Goal: Use online tool/utility: Utilize a website feature to perform a specific function

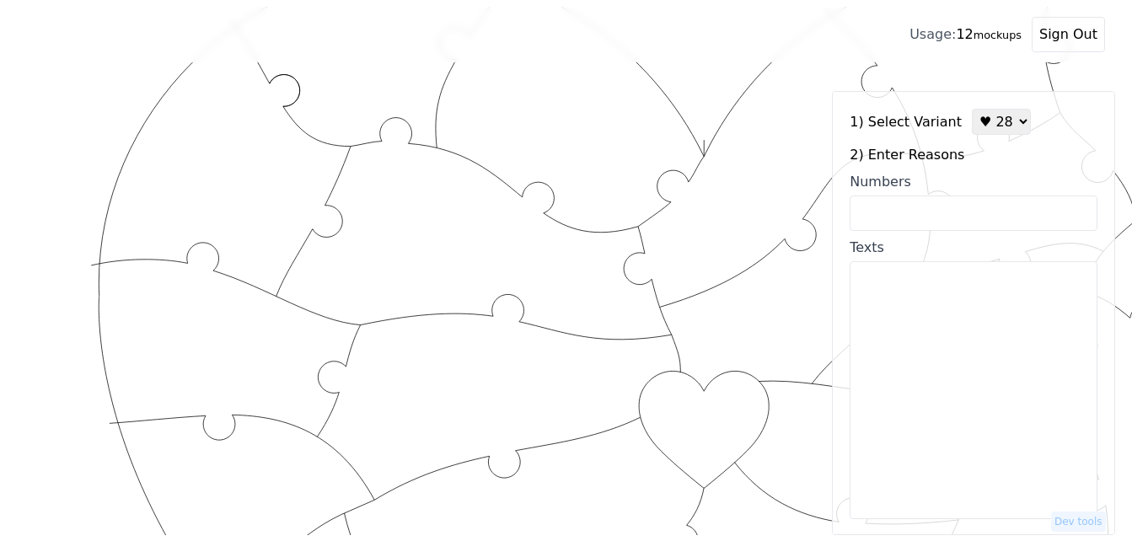
scroll to position [114, 0]
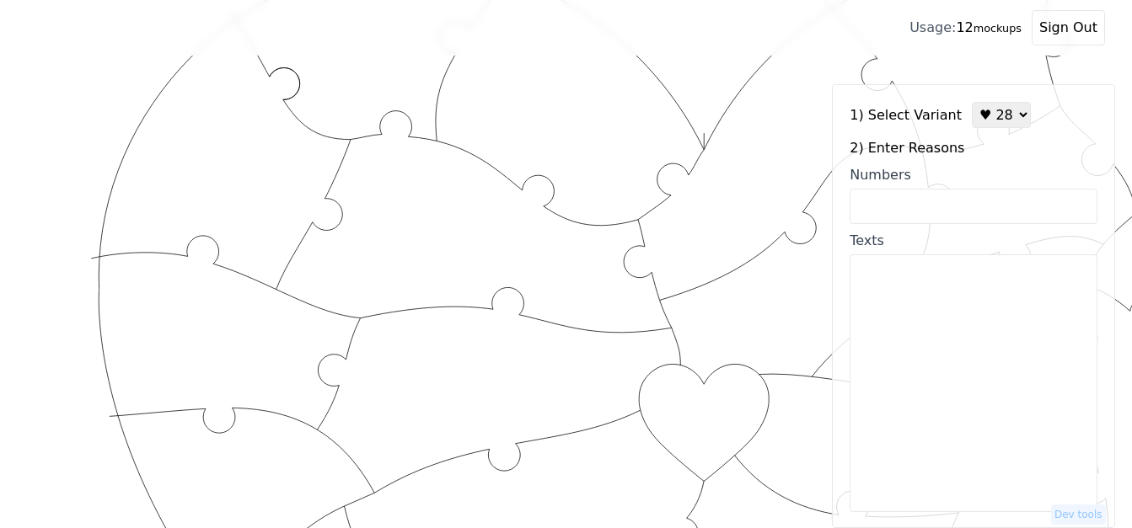
click at [977, 123] on select "♥ 12 ♥ 18 ♥ 28 ♥ 40 ♥ 50 ♥ 60 ♥ 70" at bounding box center [1001, 115] width 59 height 26
select select "1"
click at [972, 102] on select "♥ 12 ♥ 18 ♥ 28 ♥ 40 ♥ 50 ♥ 60 ♥ 70" at bounding box center [1001, 115] width 59 height 26
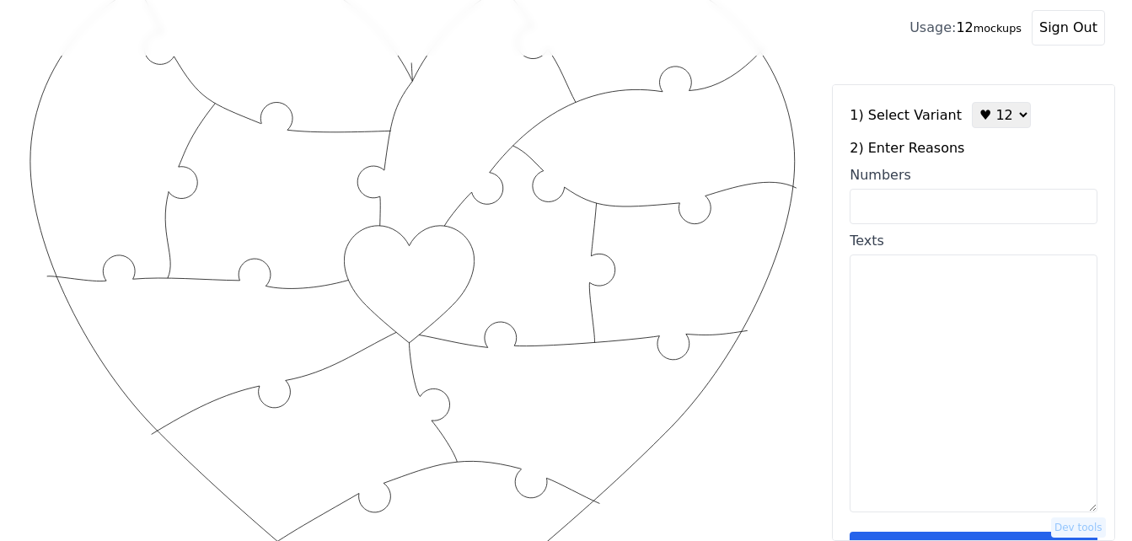
click at [927, 204] on input "Numbers" at bounding box center [974, 206] width 248 height 35
paste input "5, 11, 12, 26, 34, 42, 55, 57, 70, 84, 90, 98"
type input "5, 11, 12, 26, 34, 42, 55, 57, 70, 84, 90, 98"
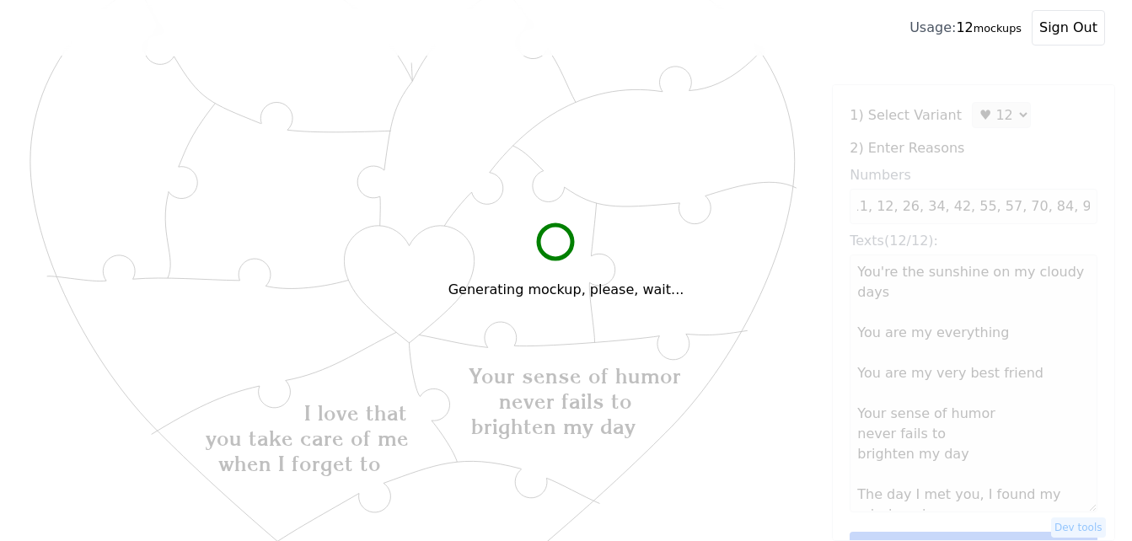
scroll to position [0, 0]
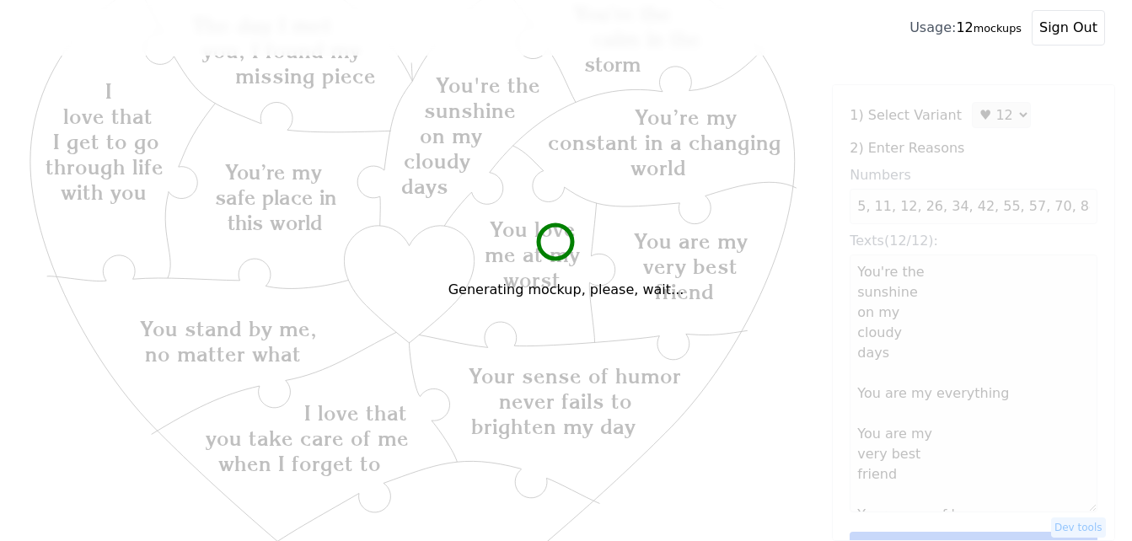
type textarea "You're the sunshine on my cloudy days You are my everything You are my very bes…"
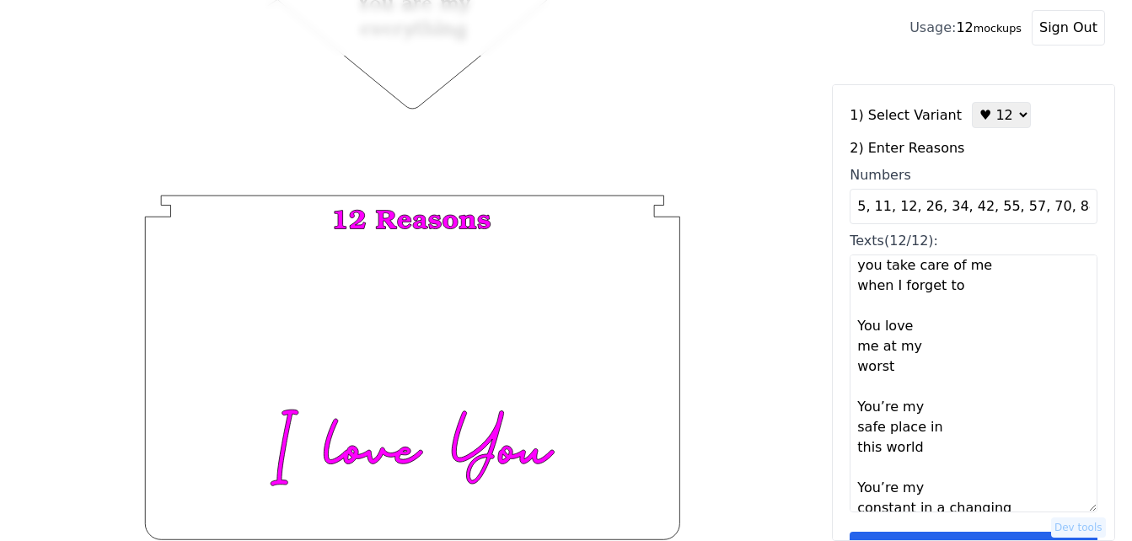
scroll to position [51, 0]
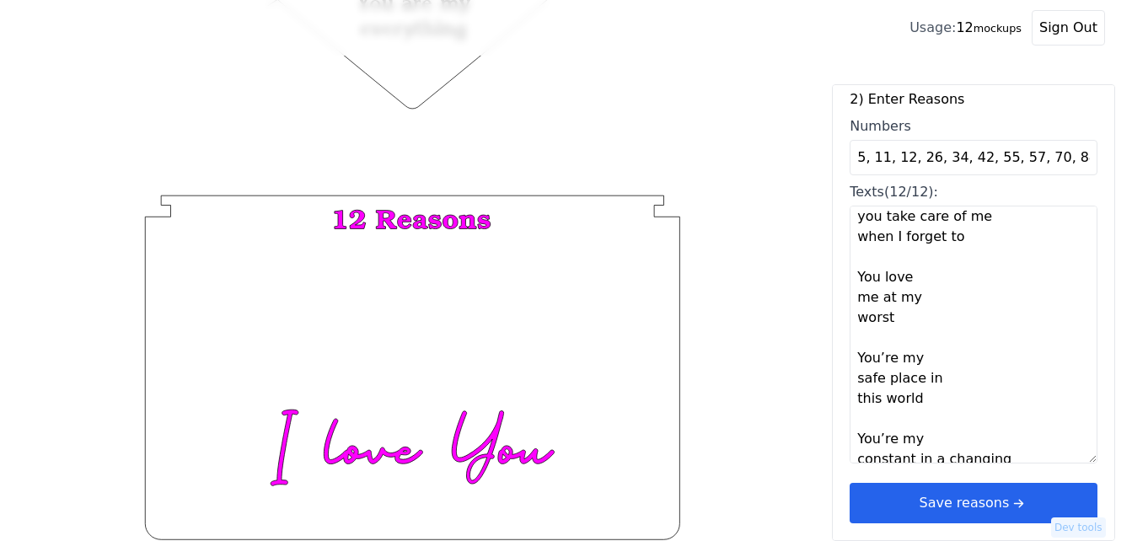
click at [977, 501] on button "Save reasons" at bounding box center [974, 503] width 248 height 40
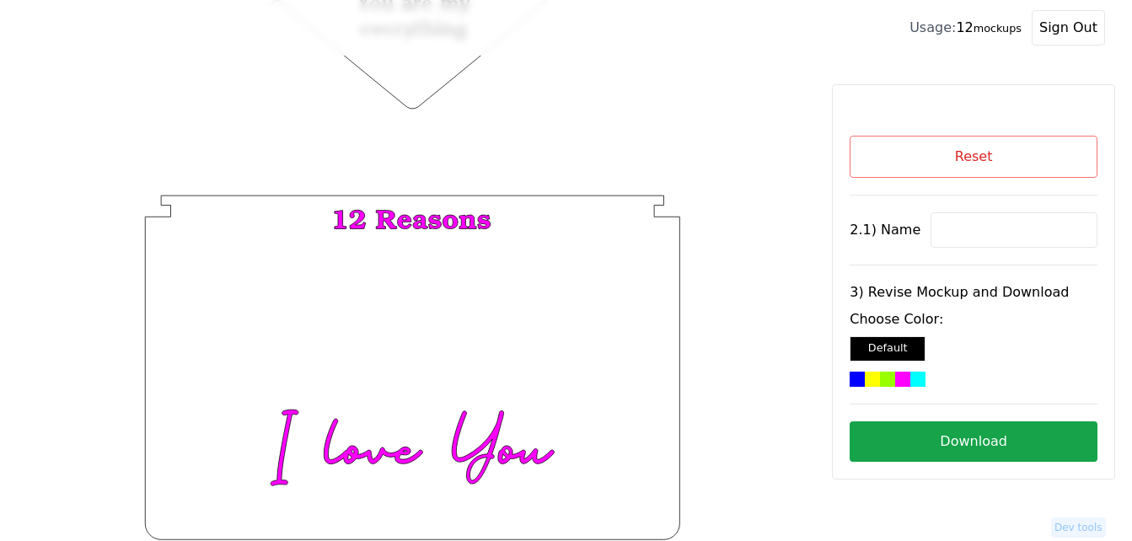
click at [937, 229] on input at bounding box center [1014, 229] width 167 height 35
paste input "Kaleb"
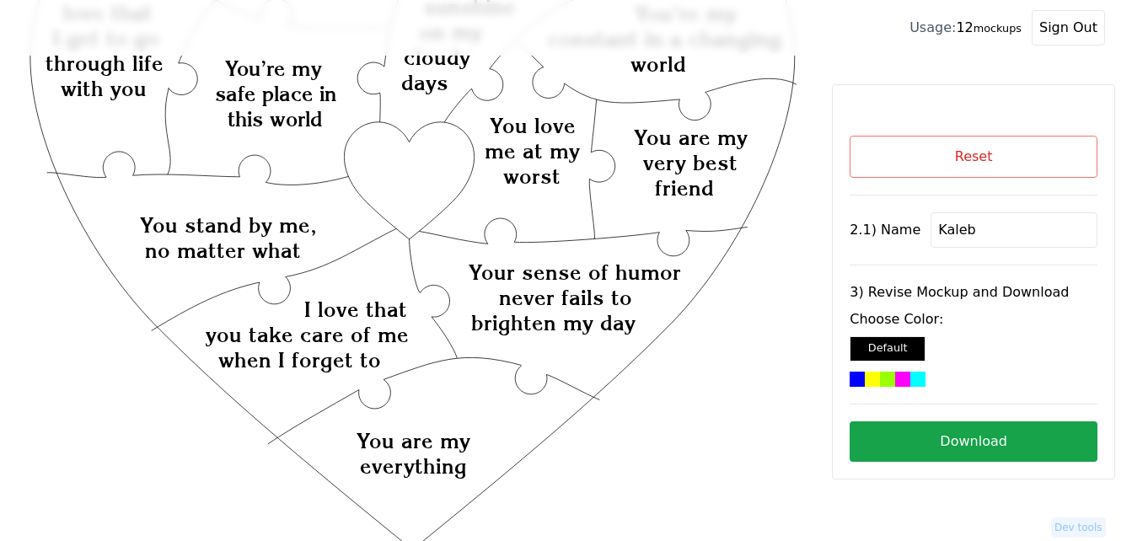
scroll to position [66, 0]
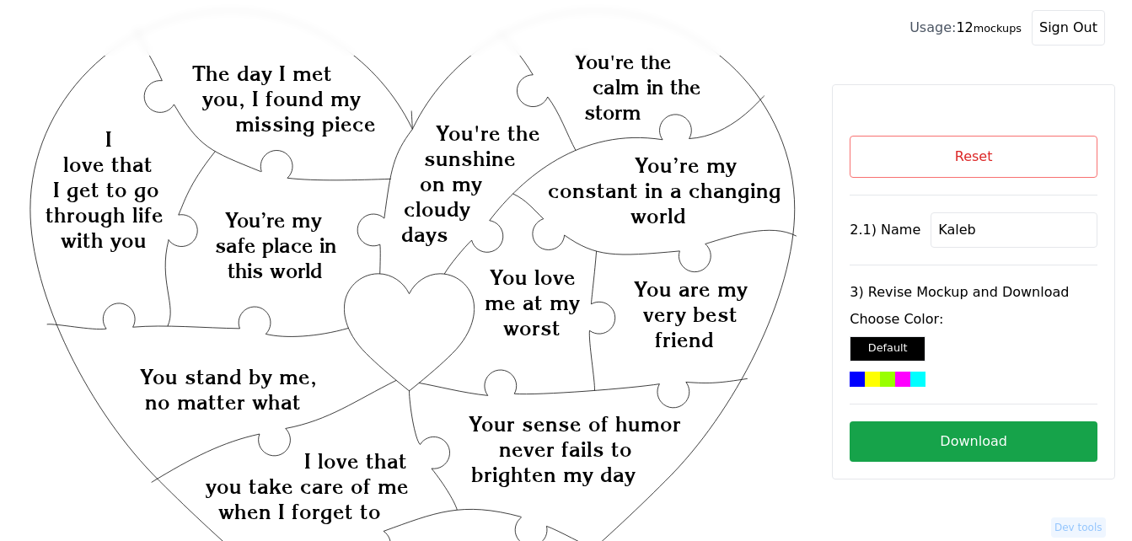
type input "Kaleb"
click at [897, 373] on div at bounding box center [902, 379] width 15 height 15
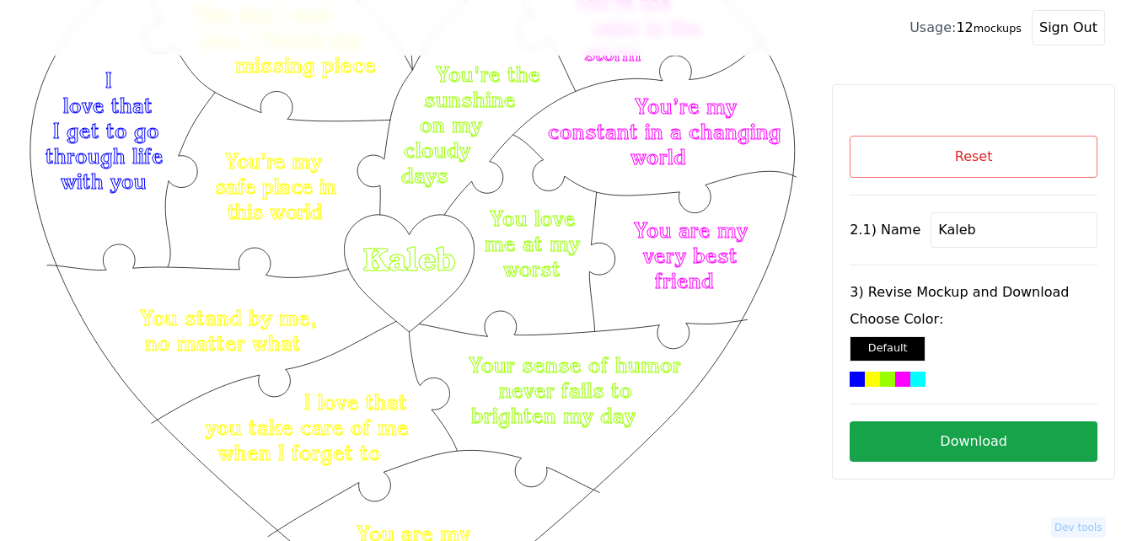
scroll to position [150, 0]
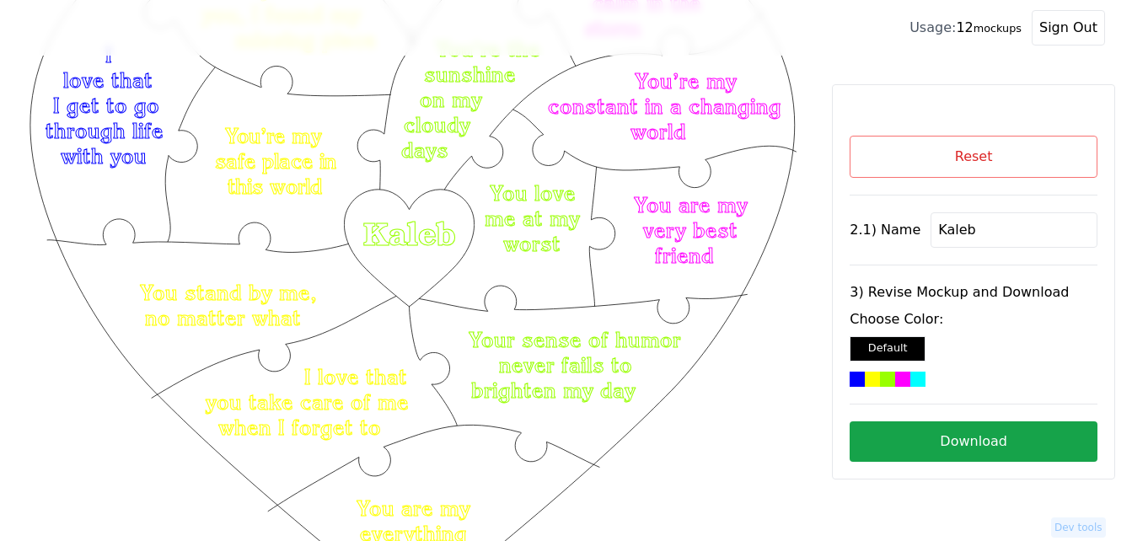
click at [936, 447] on button "Download" at bounding box center [974, 441] width 248 height 40
drag, startPoint x: 673, startPoint y: 441, endPoint x: 677, endPoint y: 421, distance: 19.7
click at [674, 441] on icon "Created with Snap Created with Snap Created with Snap Your sense of humor never…" at bounding box center [412, 484] width 771 height 1124
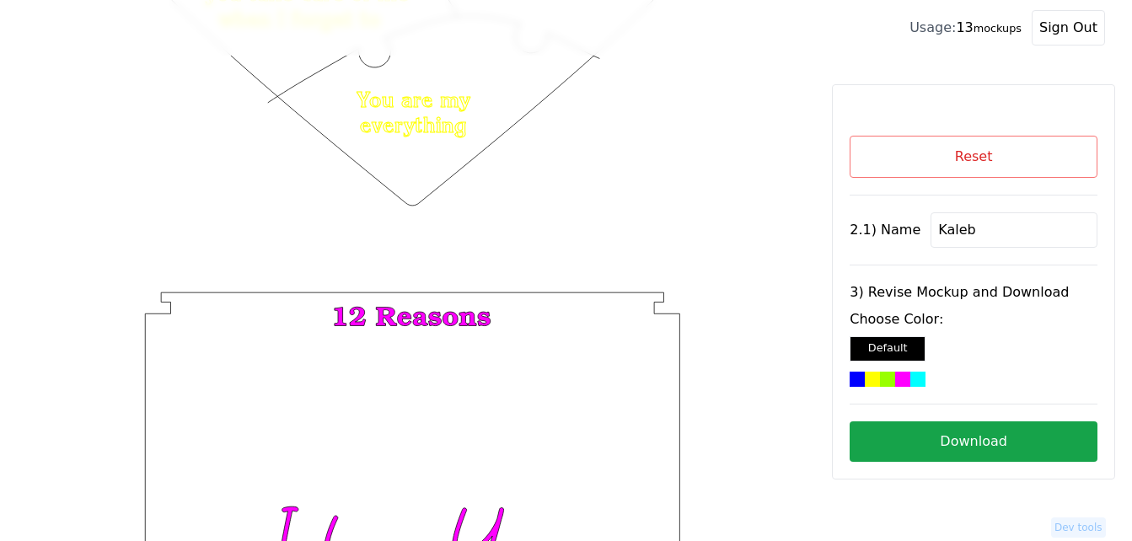
scroll to position [656, 0]
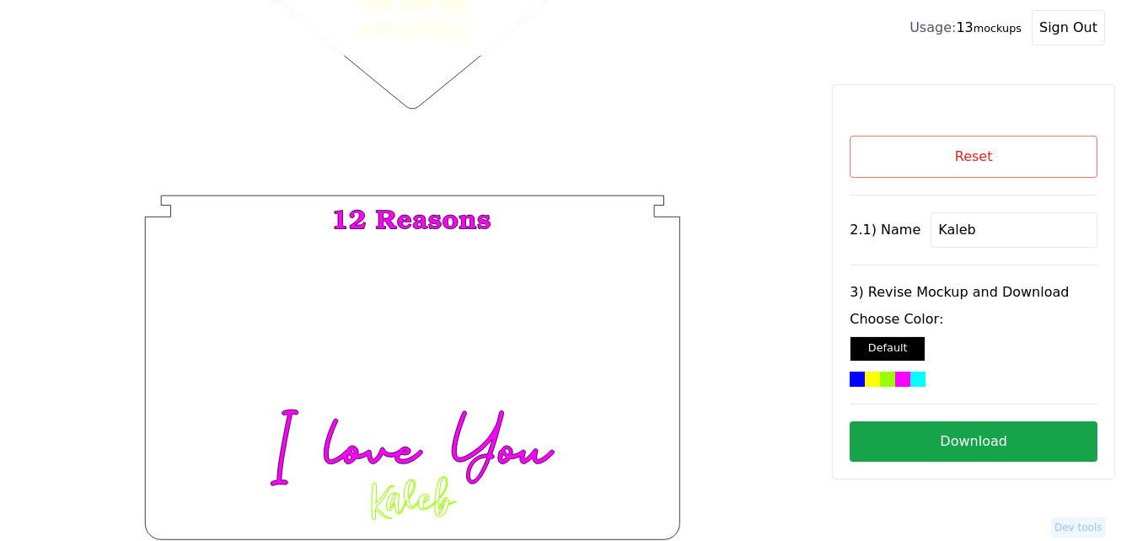
click at [918, 145] on button "Reset" at bounding box center [974, 157] width 248 height 42
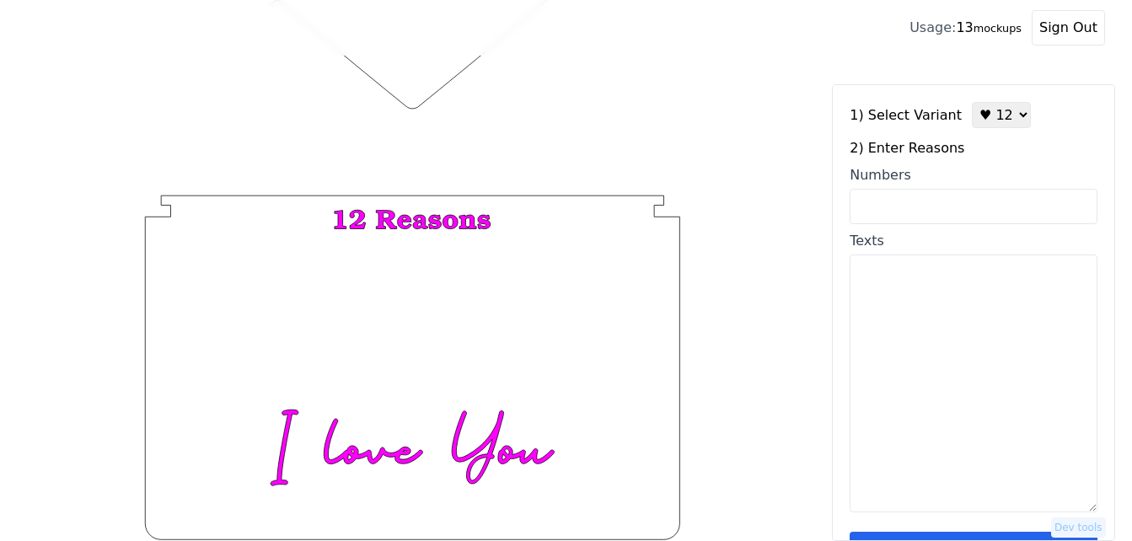
click at [942, 205] on input "Numbers" at bounding box center [974, 206] width 248 height 35
paste input "2, 10, 12, 17, 26, 28, 31, 34, 55, 58, 66, 97"
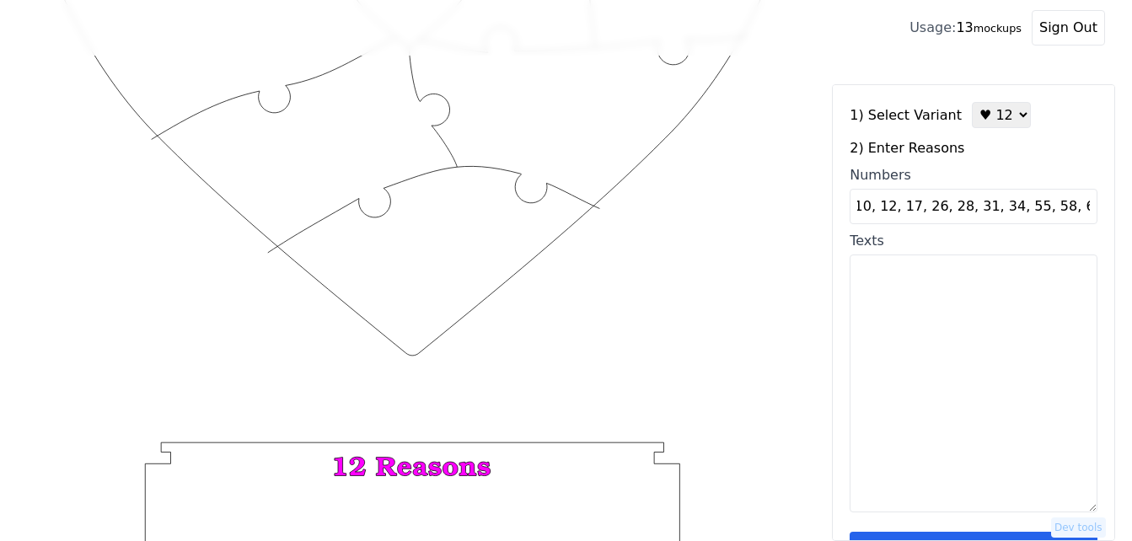
scroll to position [403, 0]
type input "2, 10, 12, 17, 26, 28, 31, 34, 55, 58, 66, 97"
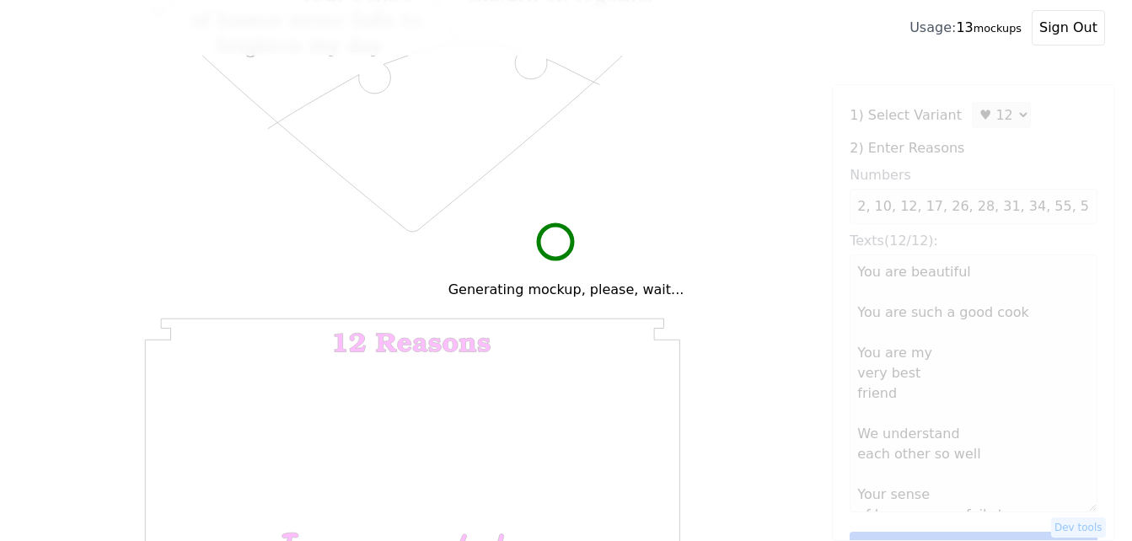
scroll to position [571, 0]
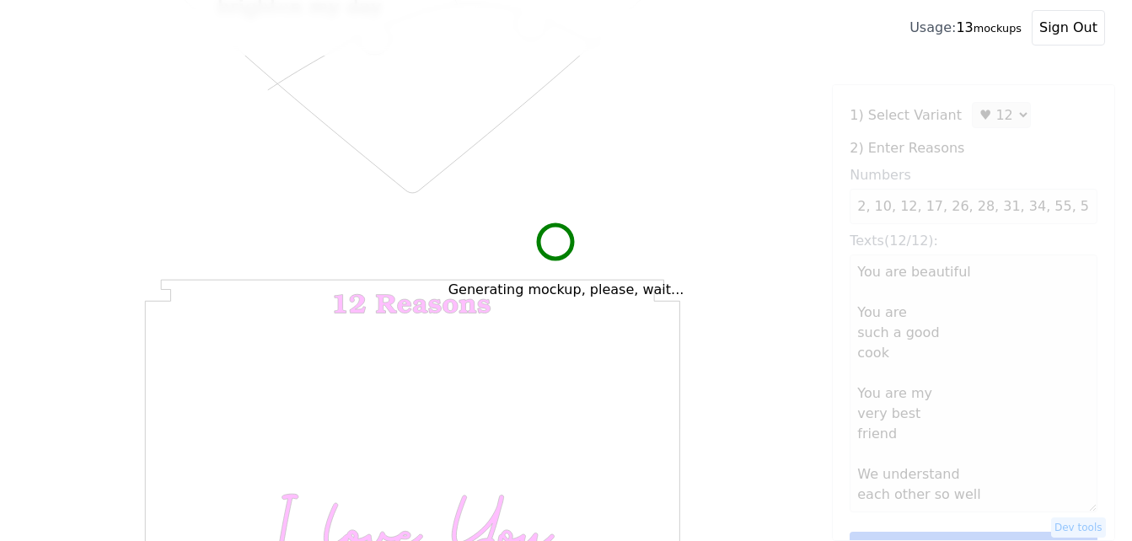
type textarea "You are beautiful You are such a good cook You are my very best friend We under…"
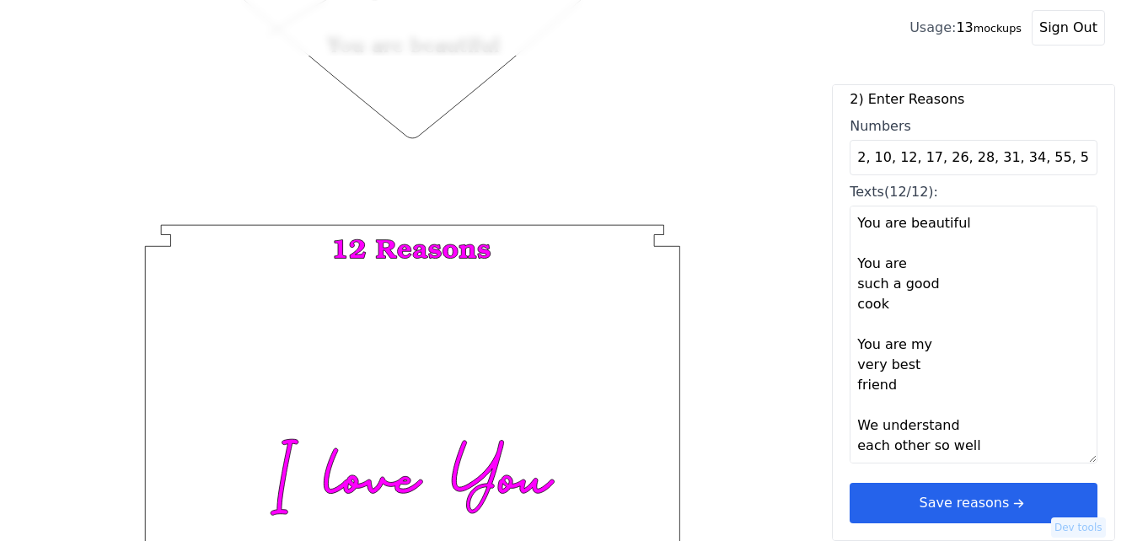
scroll to position [656, 0]
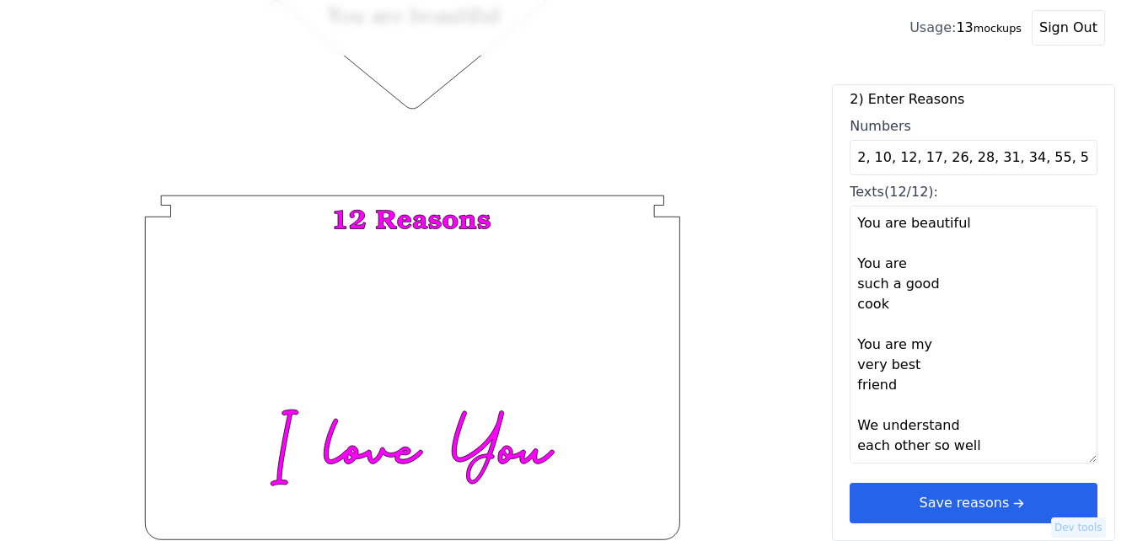
click at [1027, 502] on button "Save reasons" at bounding box center [974, 503] width 248 height 40
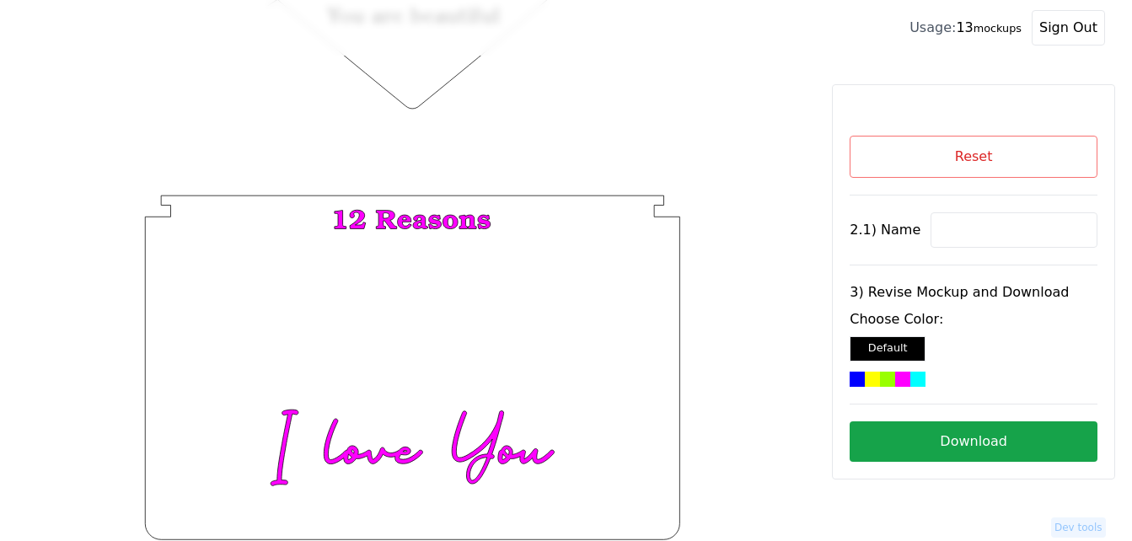
click at [942, 231] on input at bounding box center [1014, 229] width 167 height 35
paste input "Emmy"
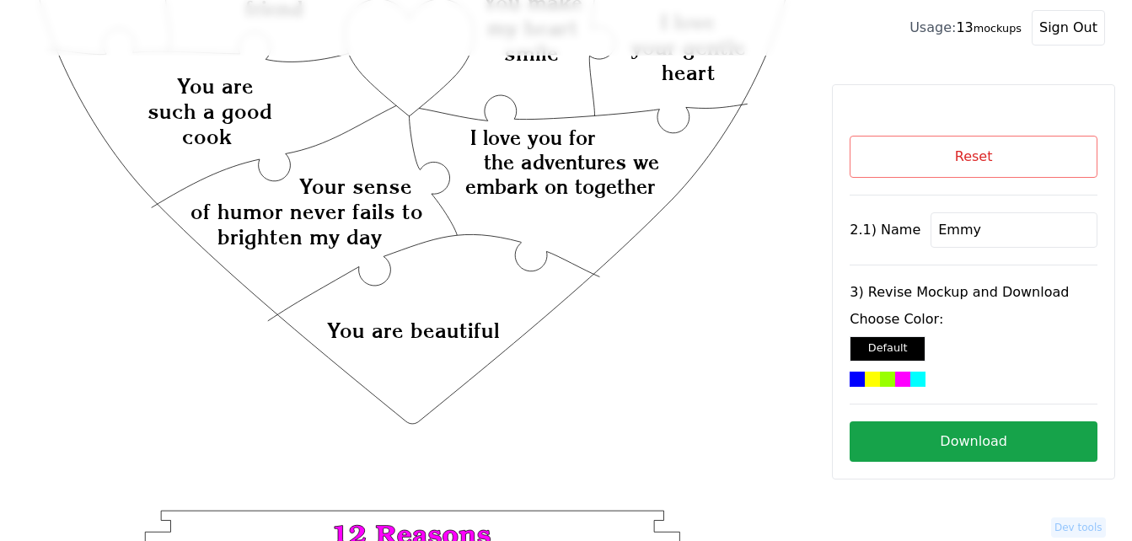
scroll to position [234, 0]
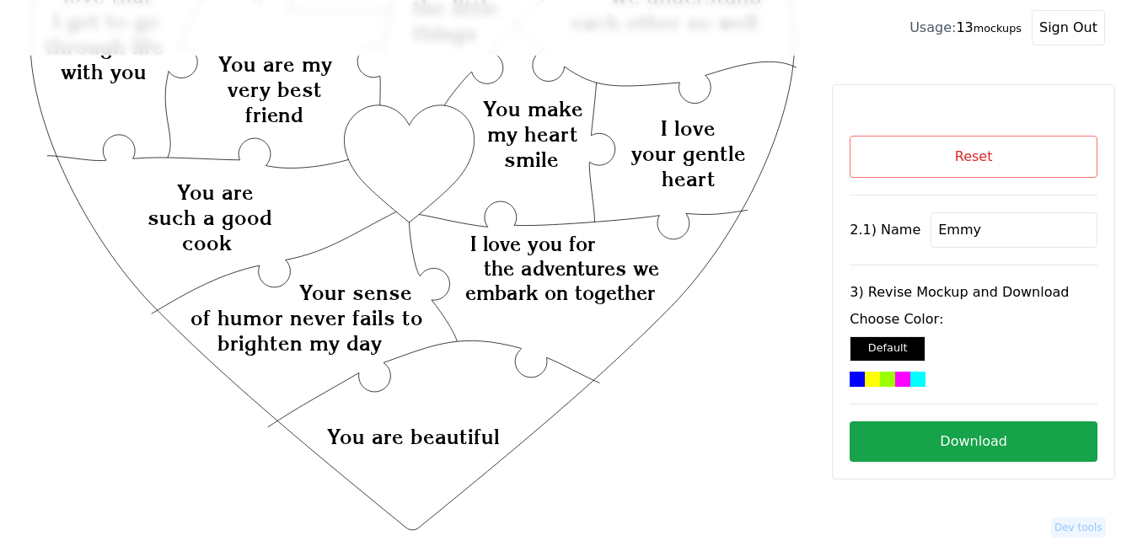
type input "Emmy"
click at [411, 166] on icon "Created with Snap Created with Snap Created with Snap I love you for the advent…" at bounding box center [412, 400] width 771 height 1124
click at [878, 379] on div at bounding box center [872, 379] width 15 height 15
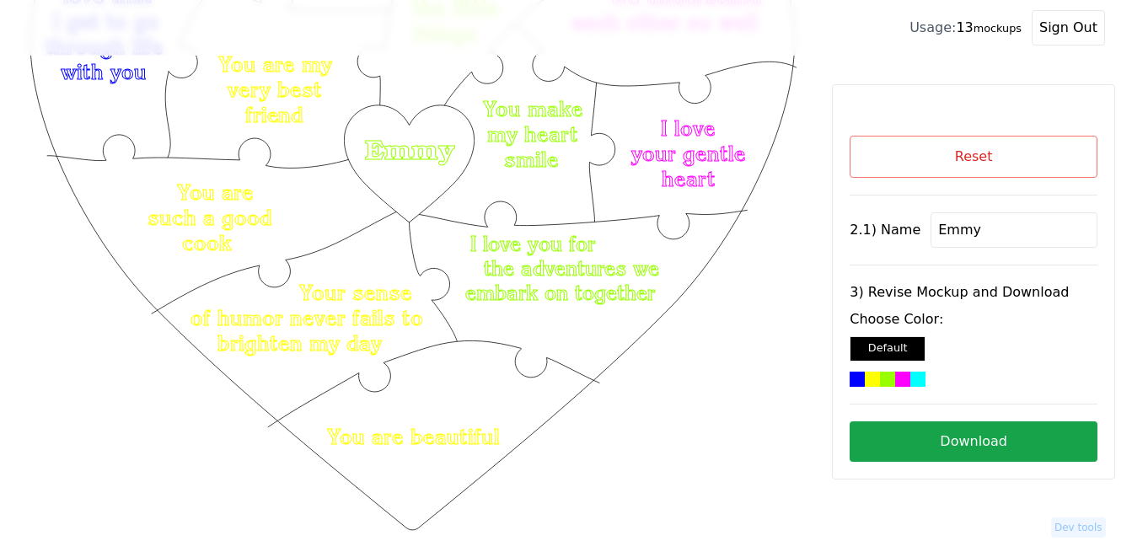
click at [978, 446] on button "Download" at bounding box center [974, 441] width 248 height 40
click at [896, 145] on button "Reset" at bounding box center [974, 157] width 248 height 42
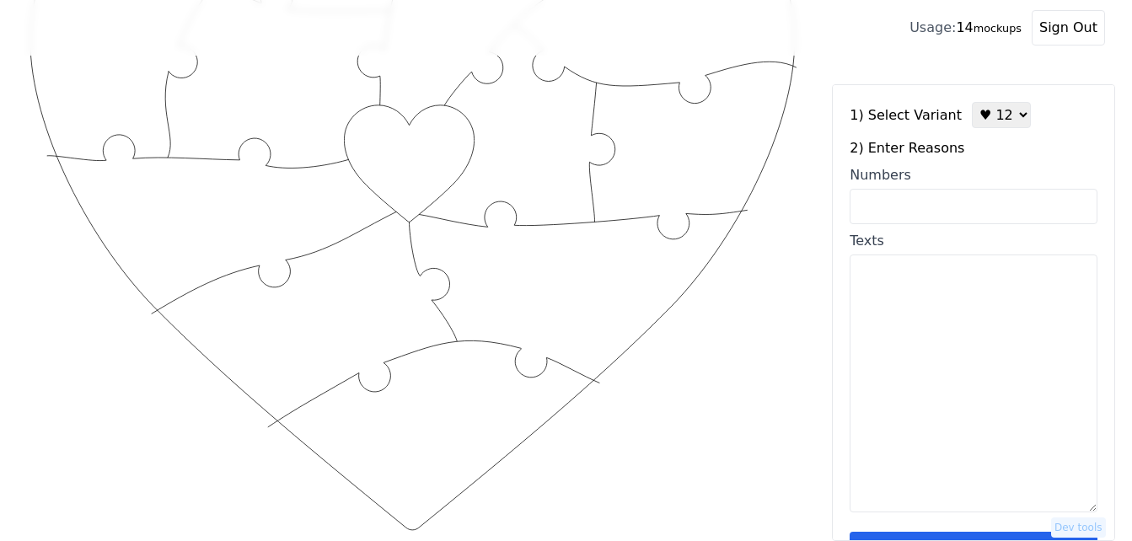
click at [987, 119] on select "♥ 12 ♥ 18 ♥ 28 ♥ 40 ♥ 50 ♥ 60 ♥ 70" at bounding box center [1001, 115] width 59 height 26
select select "2"
click at [972, 102] on select "♥ 12 ♥ 18 ♥ 28 ♥ 40 ♥ 50 ♥ 60 ♥ 70" at bounding box center [1001, 115] width 59 height 26
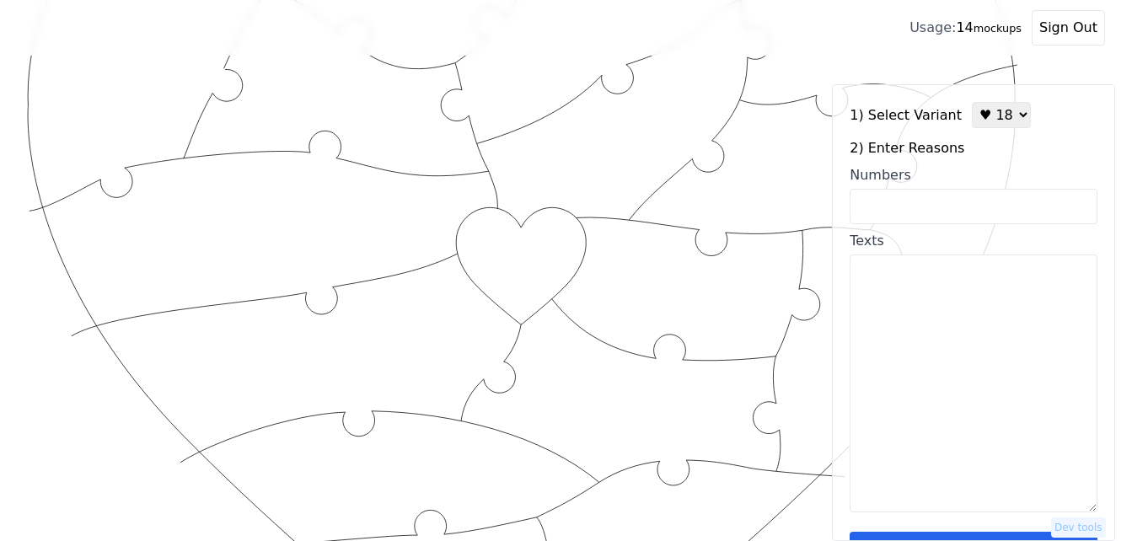
click at [951, 219] on input "Numbers" at bounding box center [974, 206] width 248 height 35
paste input ") 9, 11, 12, 14, 16, 18, 23, 25, 31, 33, 37, 43, 51, 55, 60, 62, 63, 65"
type input ") 9, 11, 12, 14, 16, 18, 23, 25, 31, 33, 37, 43, 51, 55, 60, 62, 63, 65"
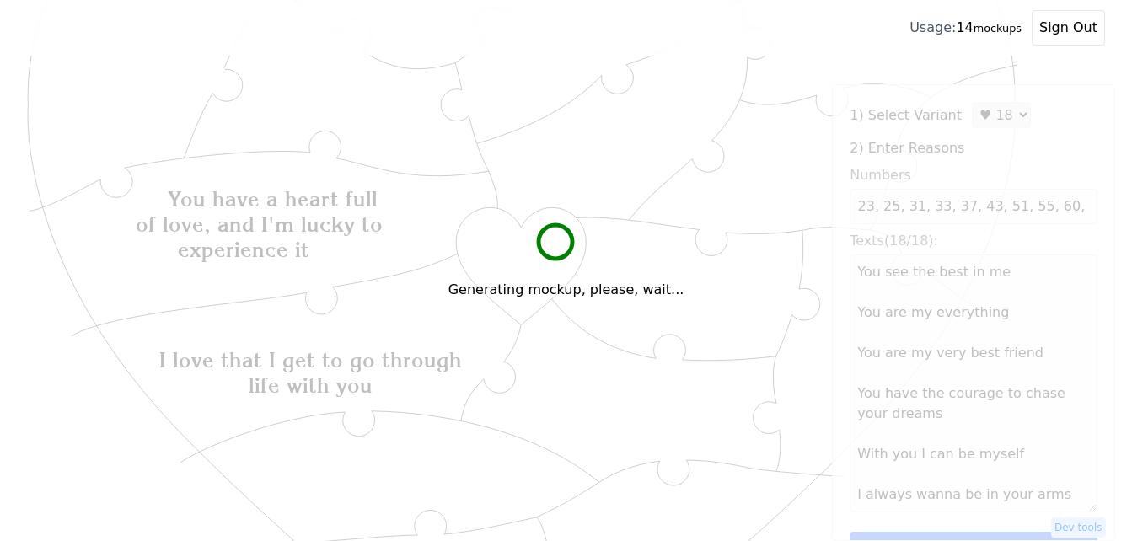
scroll to position [0, 0]
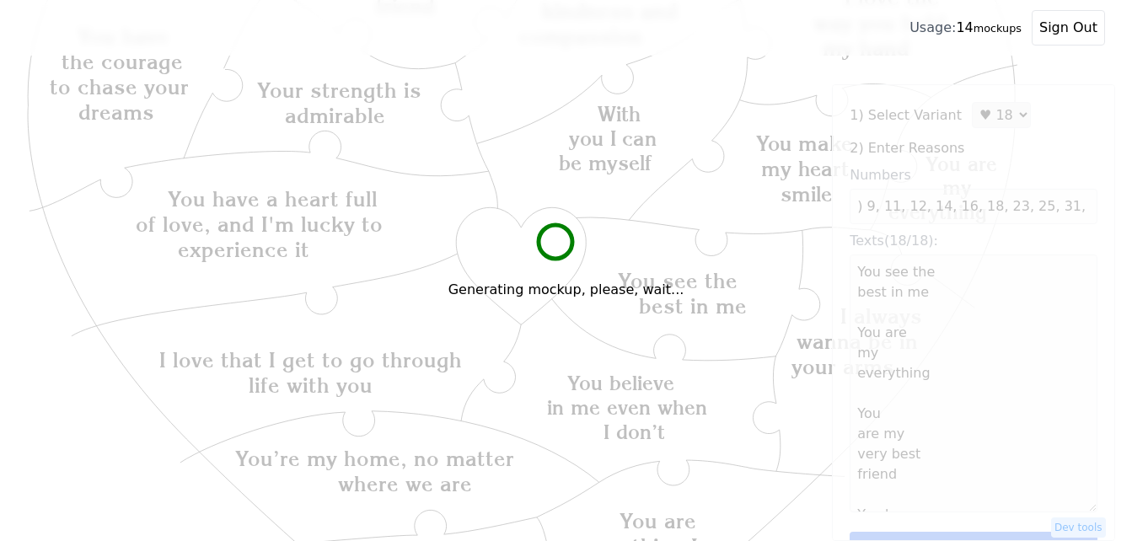
type textarea "You see the best in me You are my everything You are my very best friend You ha…"
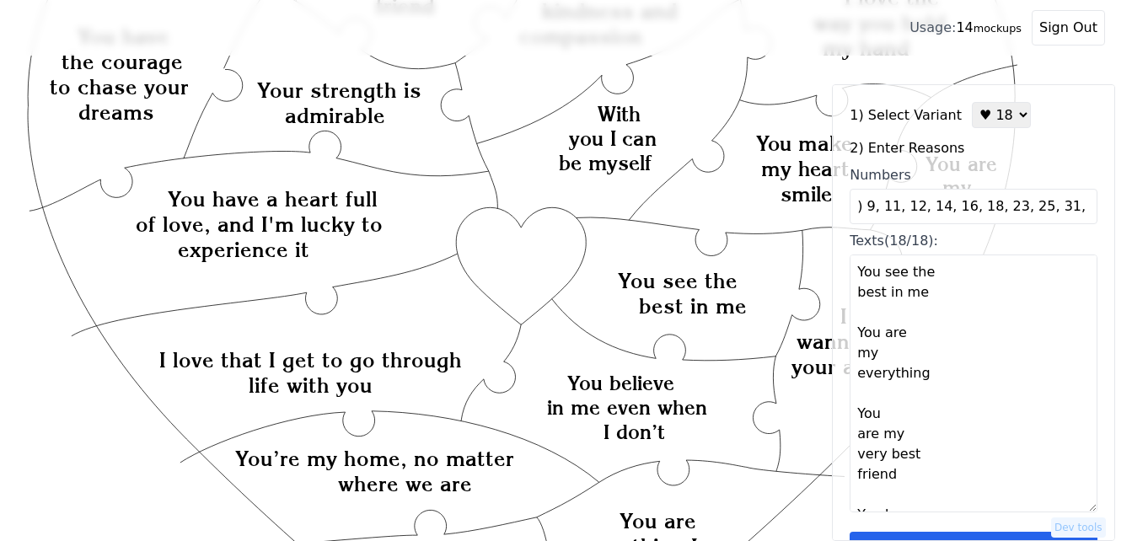
click at [863, 208] on input ") 9, 11, 12, 14, 16, 18, 23, 25, 31, 33, 37, 43, 51, 55, 60, 62, 63, 65" at bounding box center [974, 206] width 248 height 35
type input "9, 11, 12, 14, 16, 18, 23, 25, 31, 33, 37, 43, 51, 55, 60, 62, 63, 65"
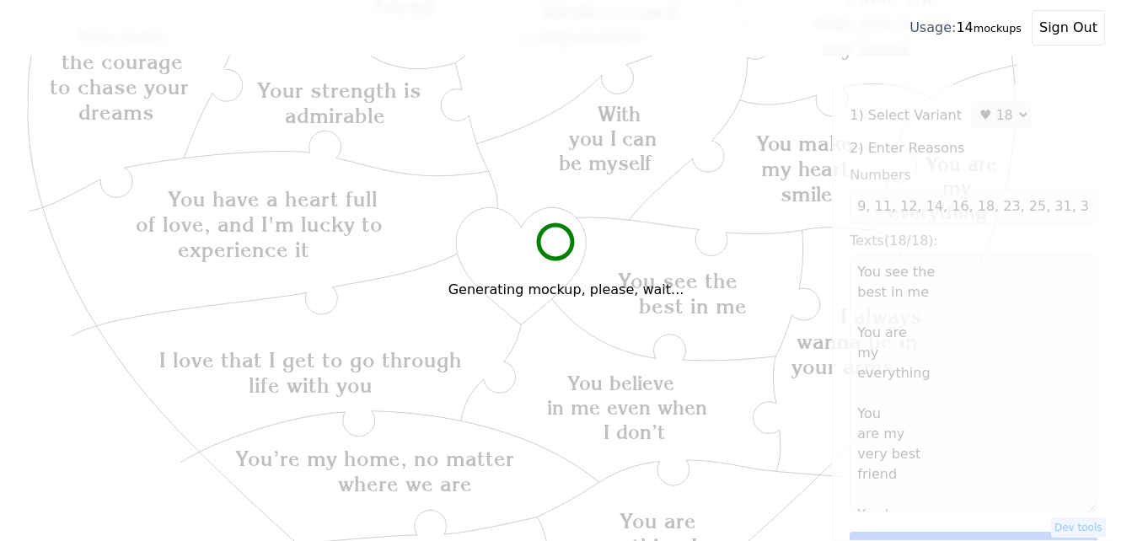
type textarea "You see the best in me You are my everything You are my very best friend You ha…"
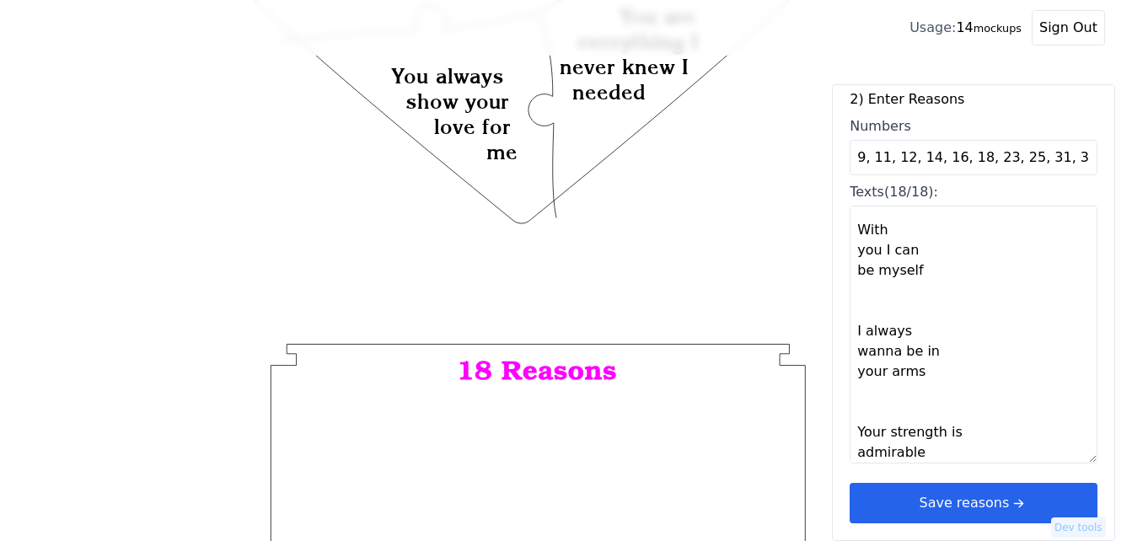
scroll to position [740, 0]
click at [991, 492] on button "Save reasons" at bounding box center [974, 503] width 248 height 40
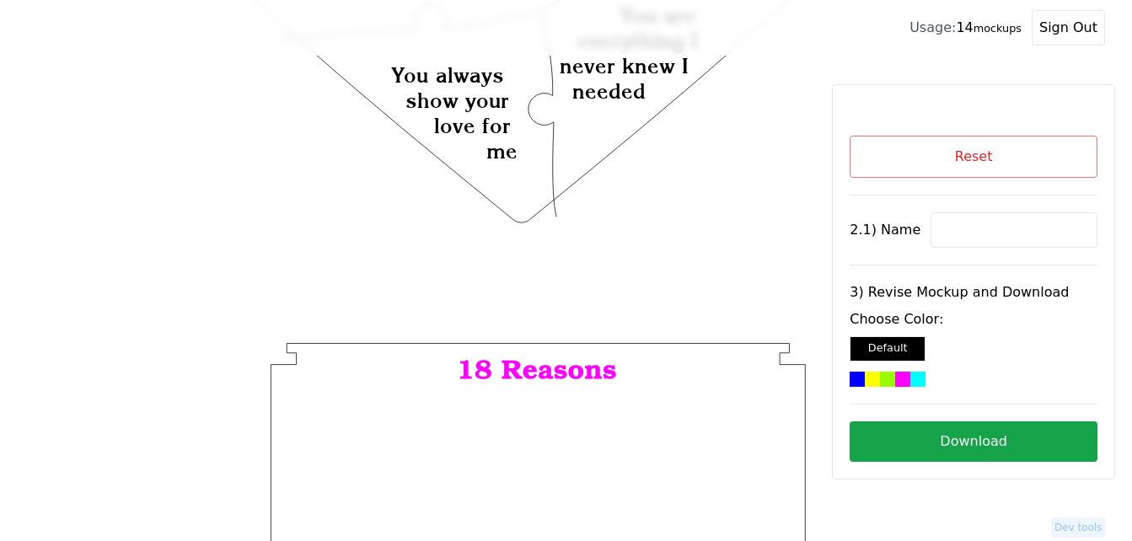
click at [995, 228] on input at bounding box center [1014, 229] width 167 height 35
paste input "Onyeka"
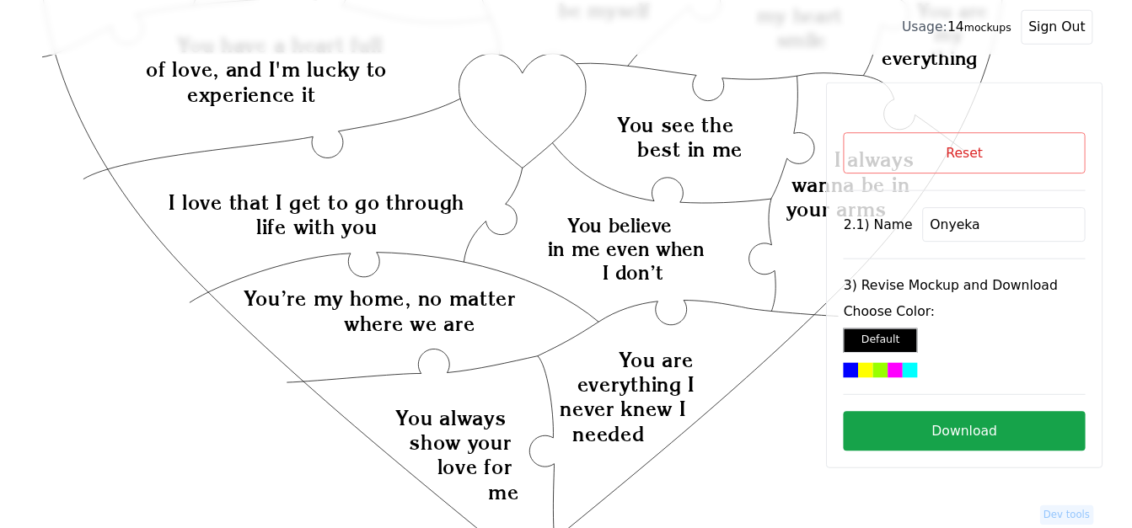
scroll to position [234, 0]
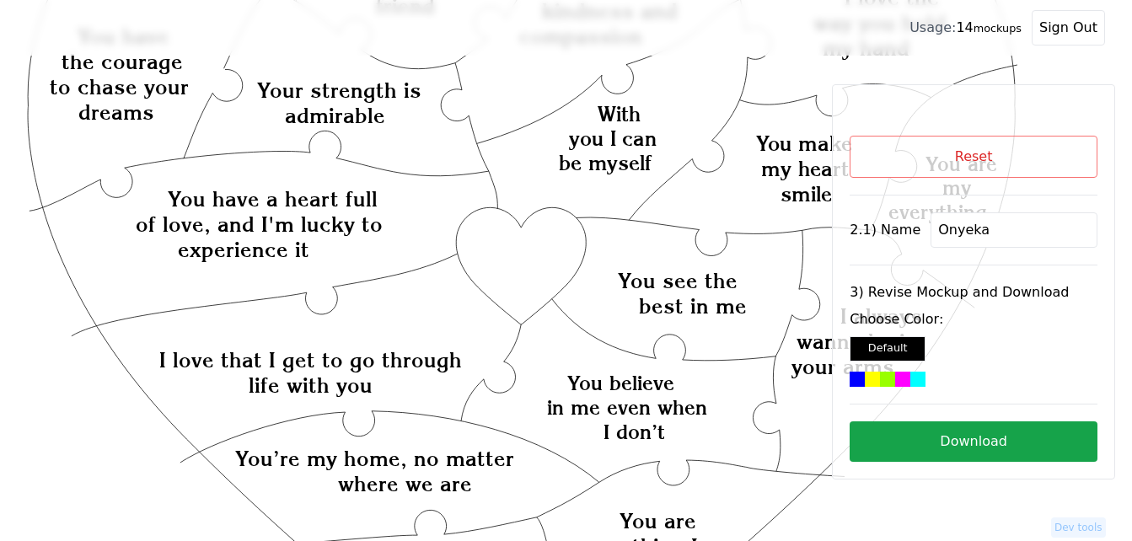
type input "Onyeka"
click at [554, 272] on icon "Created with Snap Created with Snap Created with Snap You have a heart full of …" at bounding box center [522, 516] width 990 height 1357
click at [864, 373] on div at bounding box center [857, 379] width 15 height 15
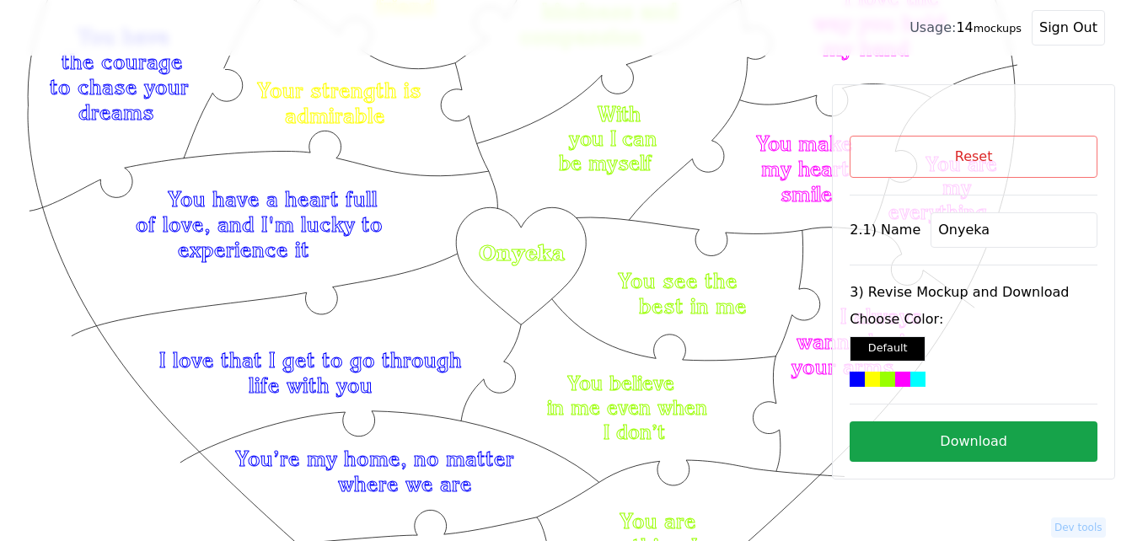
click at [947, 437] on button "Download" at bounding box center [974, 441] width 248 height 40
click at [996, 157] on button "Reset" at bounding box center [974, 157] width 248 height 42
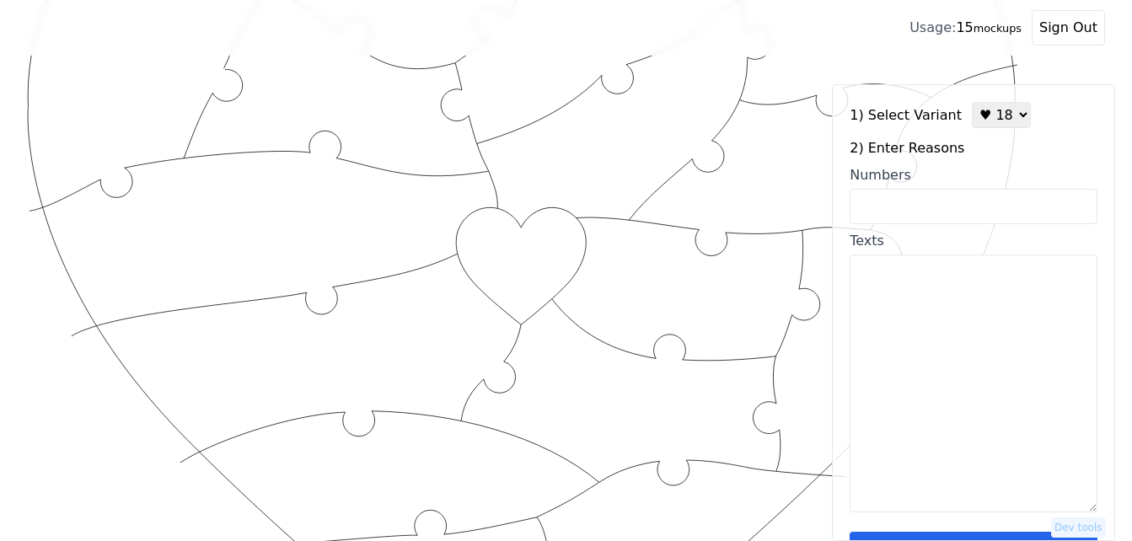
drag, startPoint x: 993, startPoint y: 118, endPoint x: 993, endPoint y: 131, distance: 12.6
click at [993, 118] on select "♥ 12 ♥ 18 ♥ 28 ♥ 40 ♥ 50 ♥ 60 ♥ 70" at bounding box center [1001, 115] width 59 height 26
select select "3"
click at [972, 102] on select "♥ 12 ♥ 18 ♥ 28 ♥ 40 ♥ 50 ♥ 60 ♥ 70" at bounding box center [1001, 115] width 59 height 26
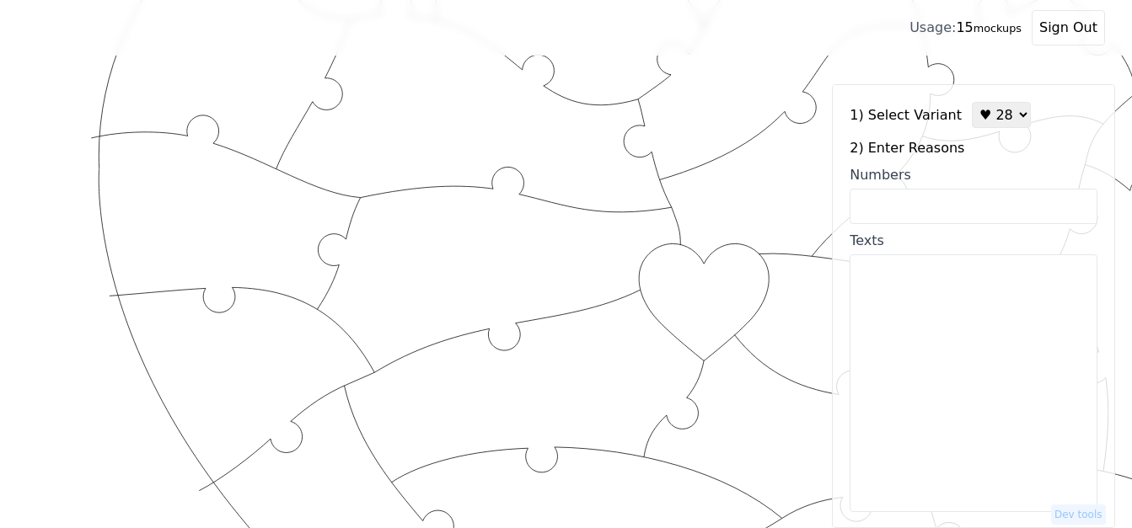
click at [968, 208] on input "Numbers" at bounding box center [974, 206] width 248 height 35
paste input "1, 2, 4, 5, 6, 9, 10, 11, 12, 18, 21, 23, 25, 28, 29, 30, 31, 33, 34, 35, 37, 3…"
type input "1, 2, 4, 5, 6, 9, 10, 11, 12, 18, 21, 23, 25, 28, 29, 30, 31, 33, 34, 35, 37, 3…"
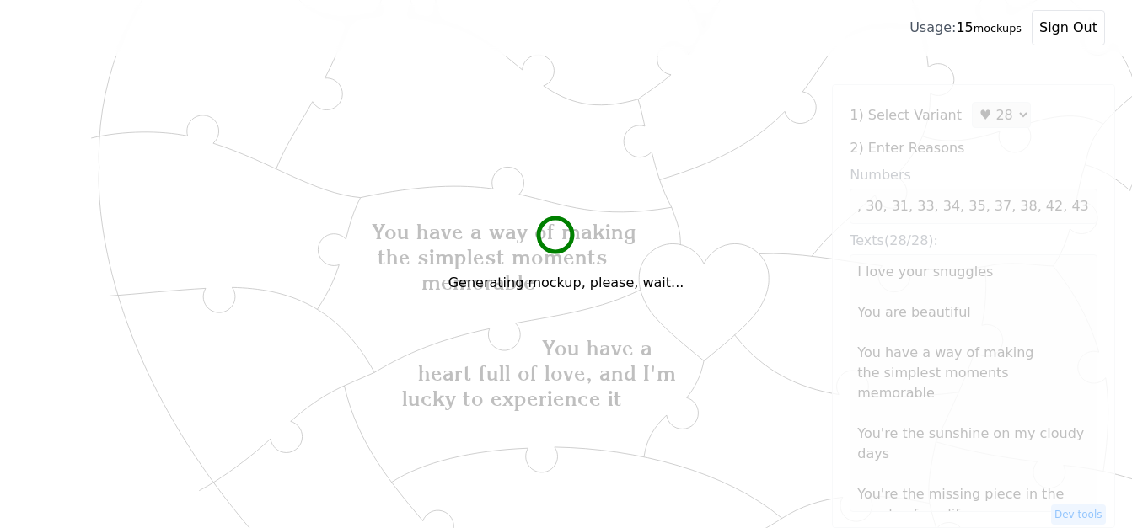
scroll to position [0, 0]
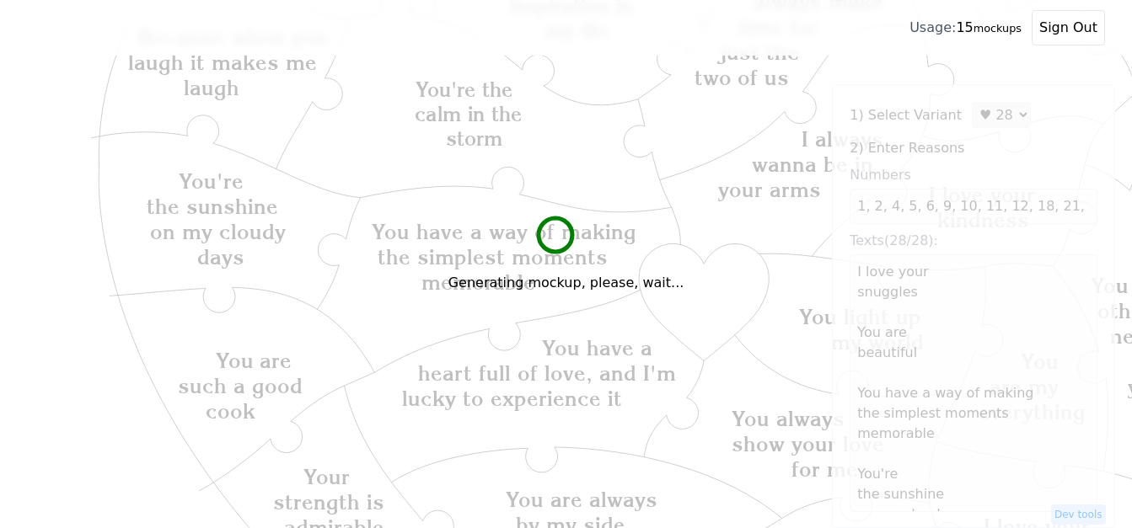
type textarea "I love your snuggles You are beautiful You have a way of making the simplest mo…"
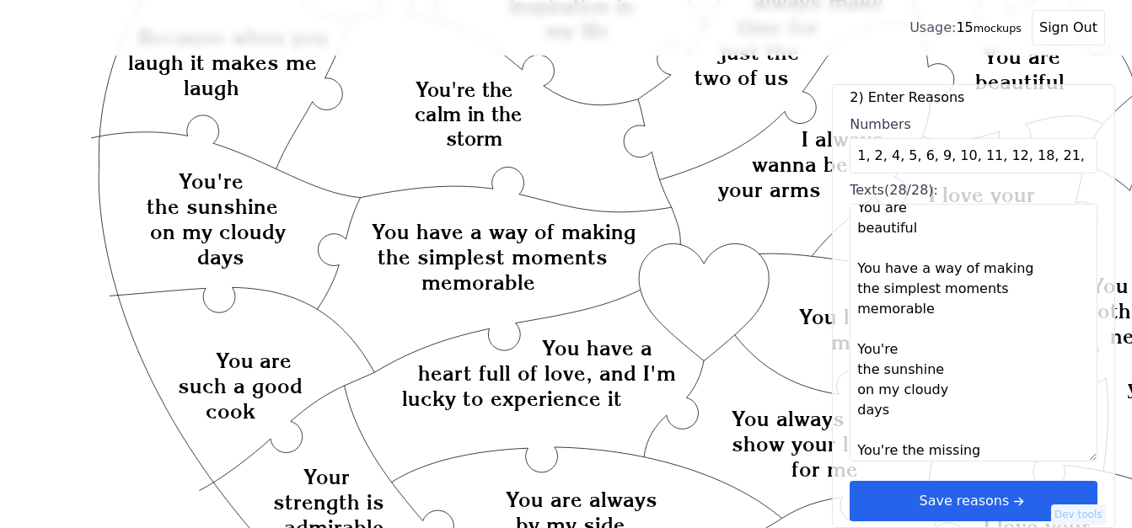
scroll to position [169, 0]
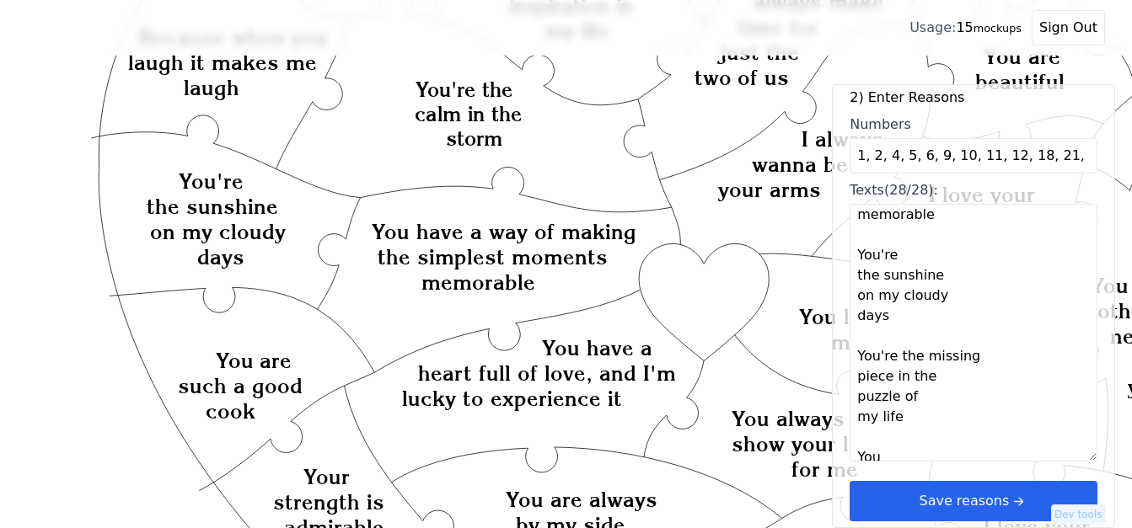
click at [987, 511] on button "Save reasons" at bounding box center [974, 501] width 248 height 40
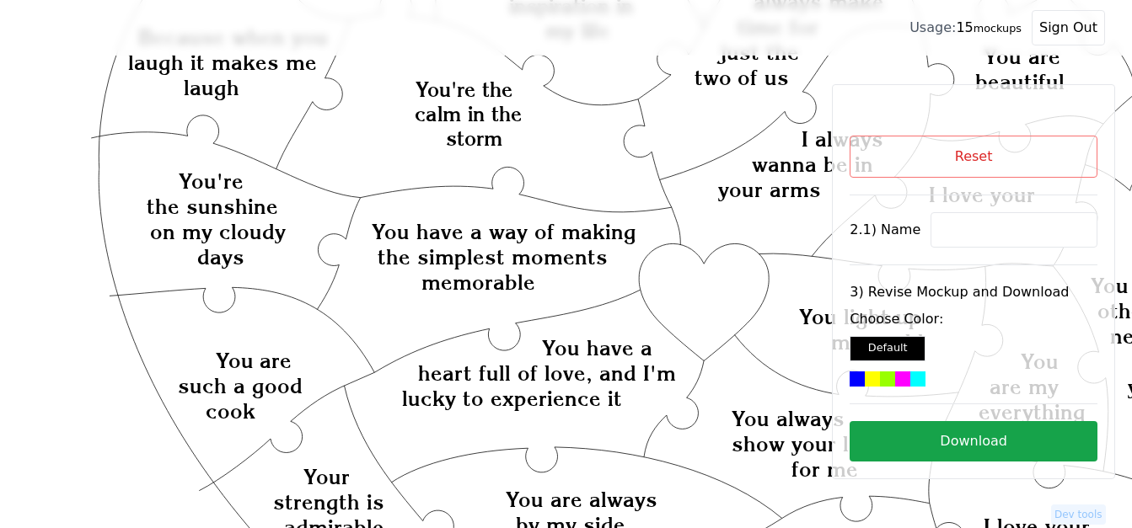
click at [978, 230] on input at bounding box center [1014, 229] width 167 height 35
paste input "[PERSON_NAME]"
type input "[PERSON_NAME]"
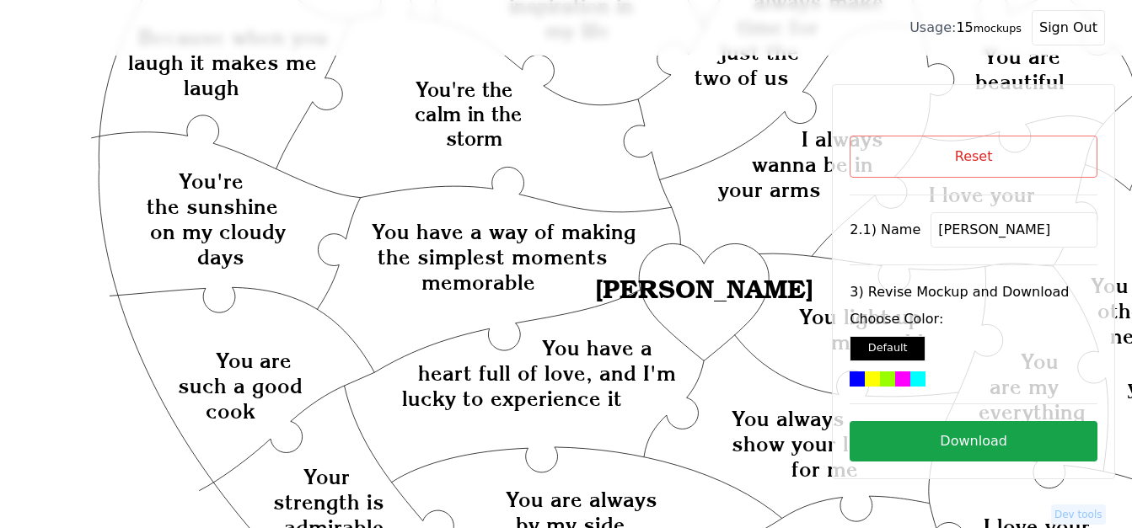
click at [886, 384] on div at bounding box center [887, 379] width 15 height 15
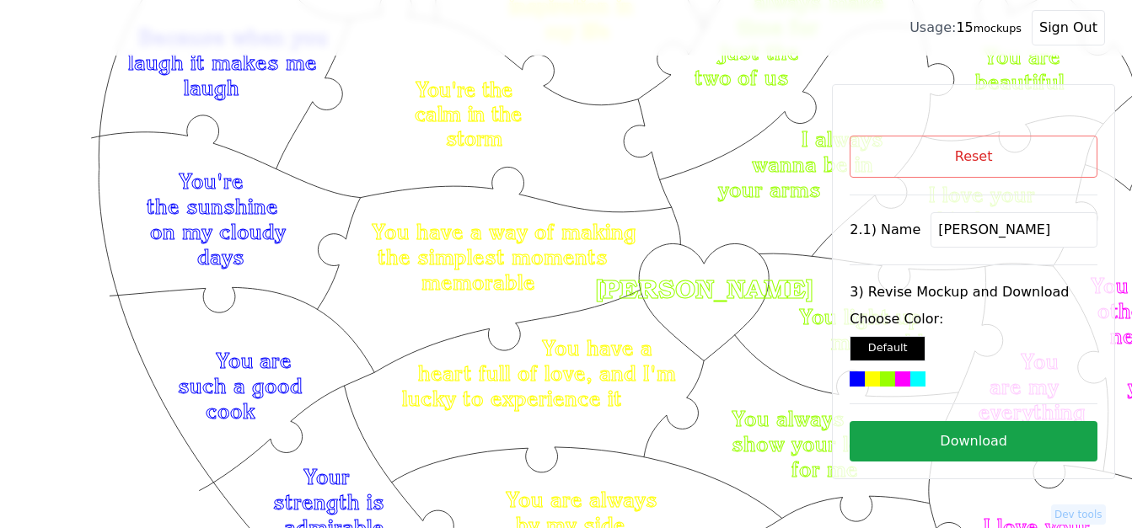
click at [941, 441] on button "Download" at bounding box center [974, 441] width 248 height 40
